Goal: Navigation & Orientation: Go to known website

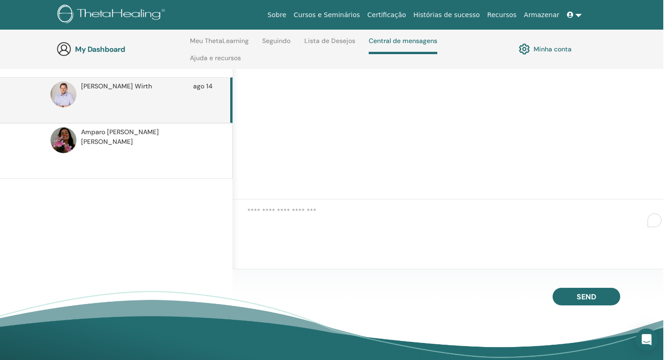
scroll to position [111, 4]
click at [290, 13] on link "Sobre" at bounding box center [277, 14] width 26 height 17
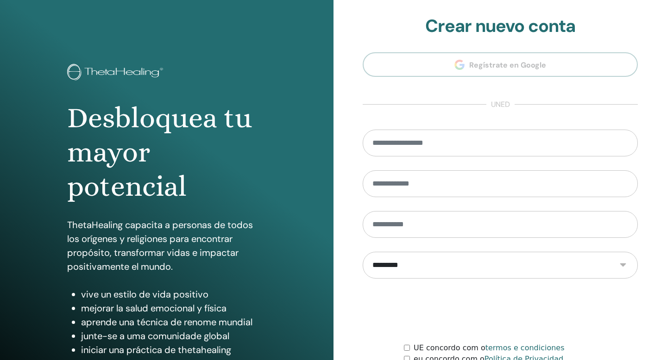
scroll to position [84, 0]
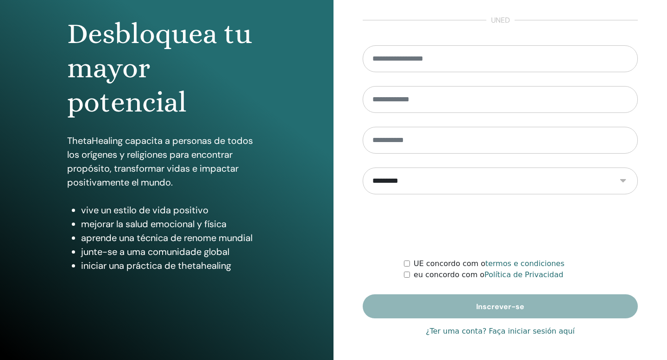
click at [455, 330] on font "¿Ter uma conta? Faça iniciar sesión aquí" at bounding box center [500, 331] width 149 height 9
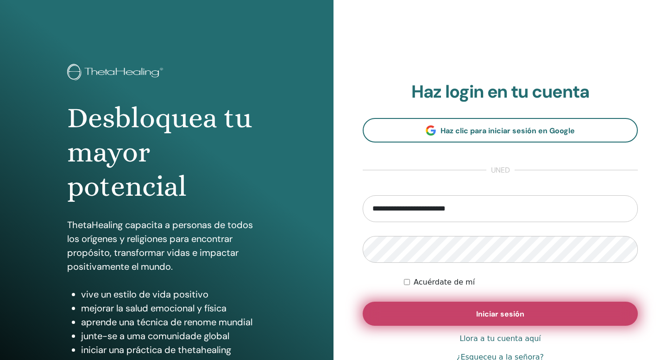
click at [478, 315] on font "Iniciar sesión" at bounding box center [500, 314] width 48 height 10
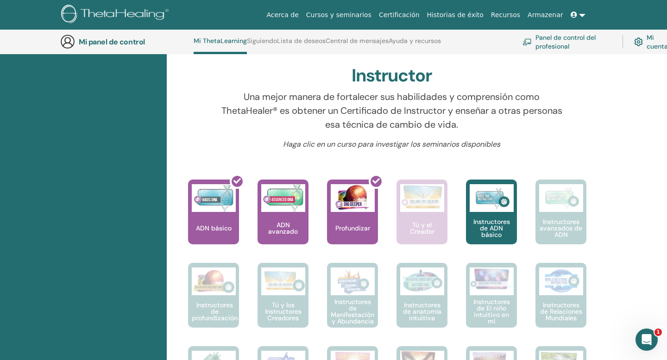
scroll to position [304, 0]
